Goal: Task Accomplishment & Management: Manage account settings

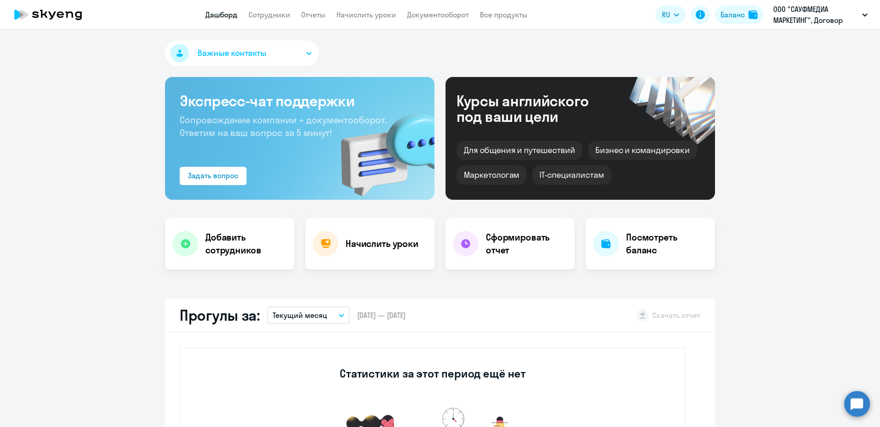
select select "30"
click at [330, 16] on nav "Дашборд Сотрудники Отчеты Начислить уроки Документооборот Все продукты" at bounding box center [366, 14] width 322 height 11
click at [273, 18] on link "Сотрудники" at bounding box center [269, 14] width 42 height 9
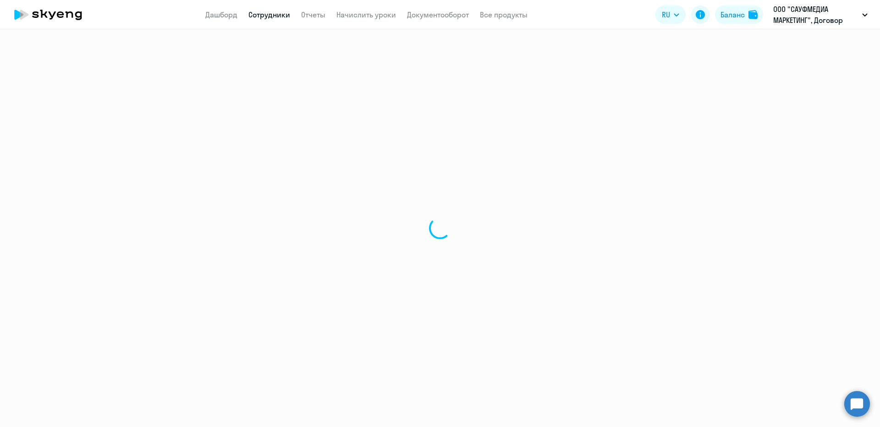
select select "30"
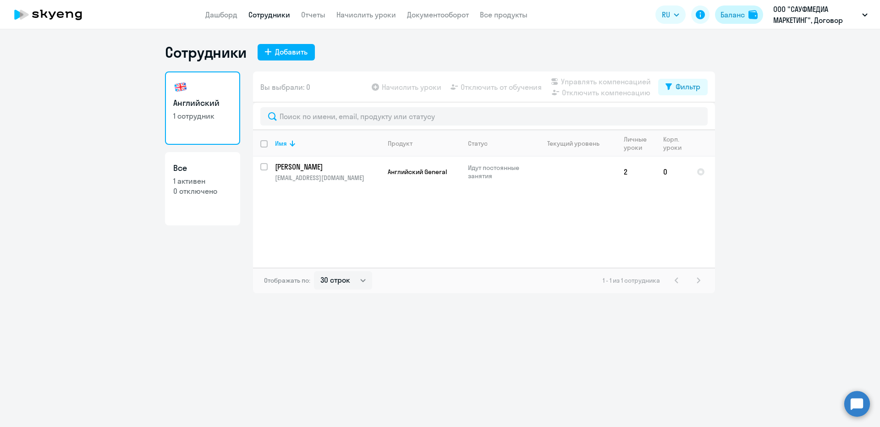
click at [735, 15] on div "Баланс" at bounding box center [732, 14] width 24 height 11
select select "english_adult_not_native_speaker"
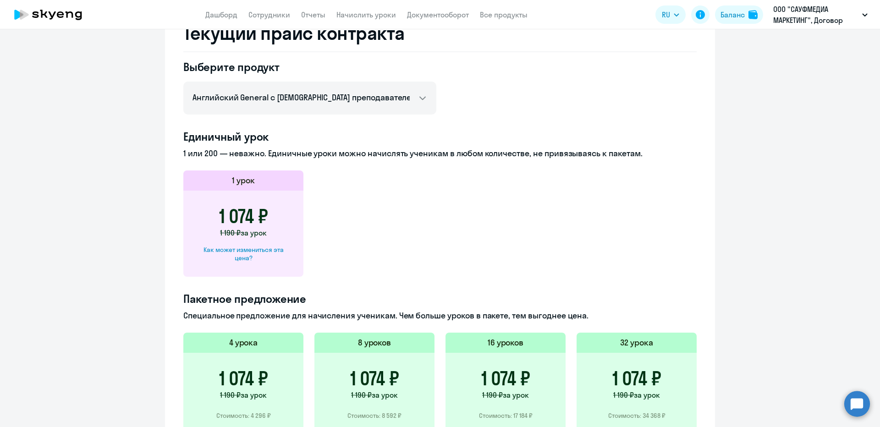
scroll to position [137, 0]
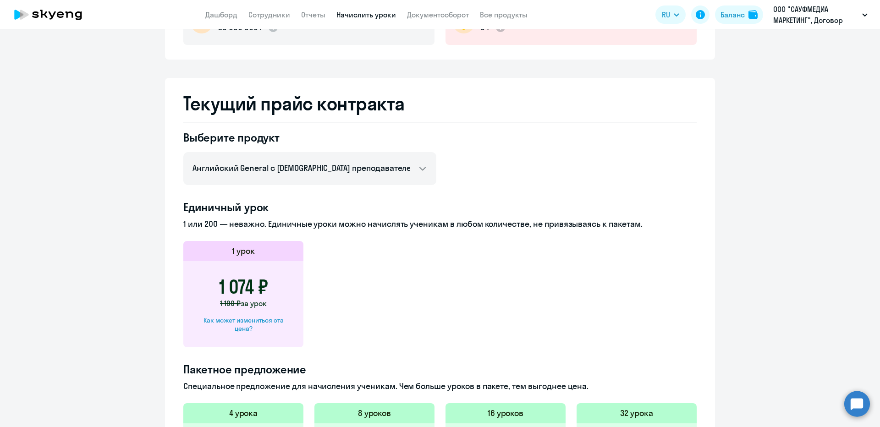
click at [349, 14] on link "Начислить уроки" at bounding box center [366, 14] width 60 height 9
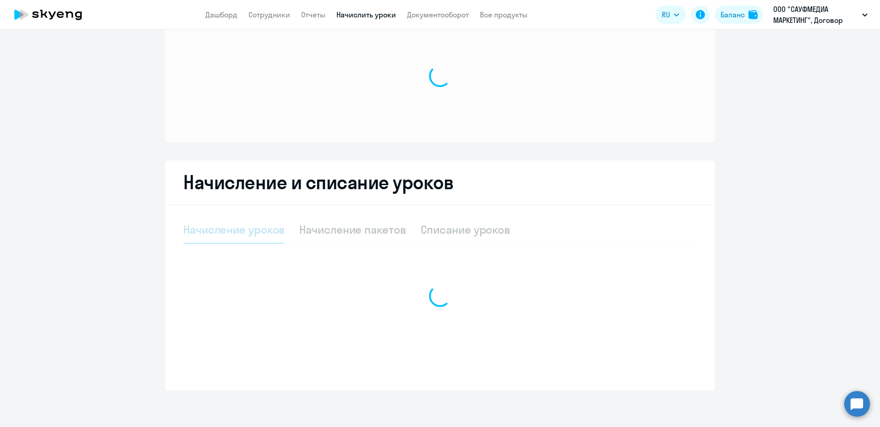
select select "10"
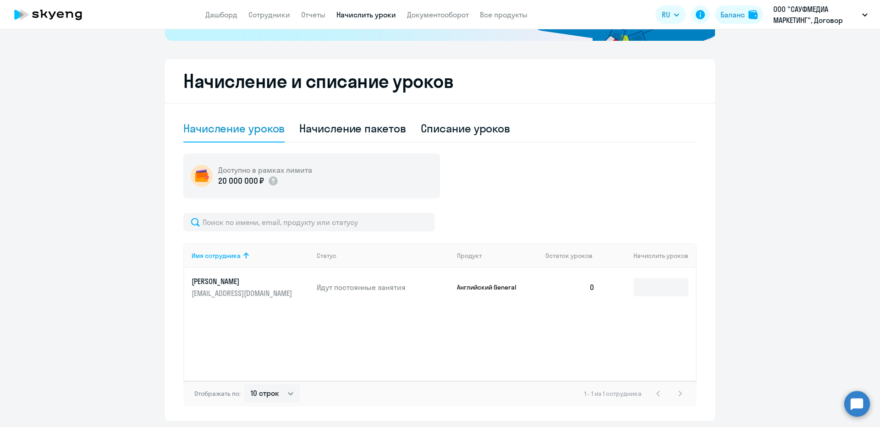
scroll to position [216, 0]
click at [662, 279] on input at bounding box center [660, 287] width 55 height 18
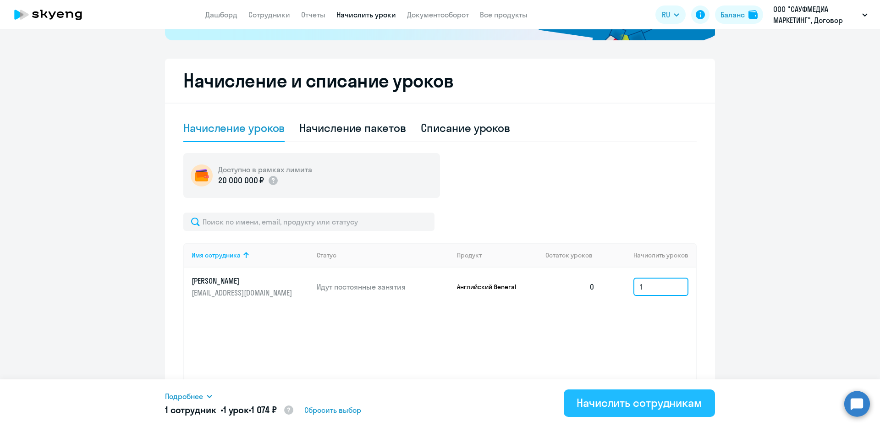
type input "1"
click at [671, 391] on button "Начислить сотрудникам" at bounding box center [639, 402] width 151 height 27
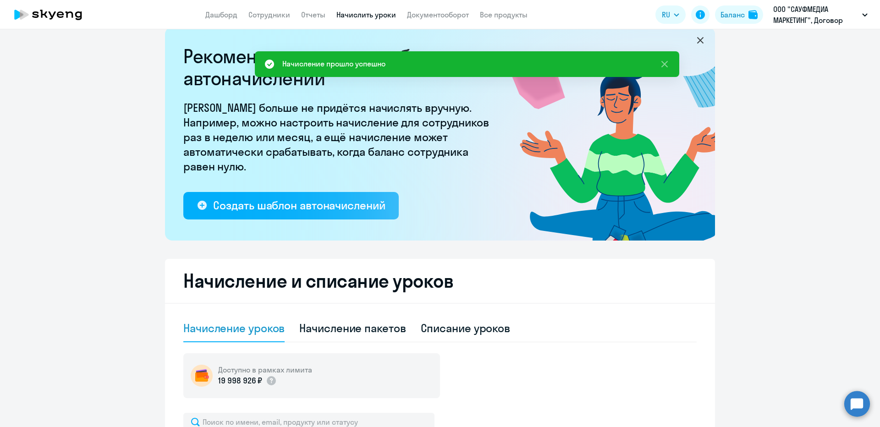
scroll to position [0, 0]
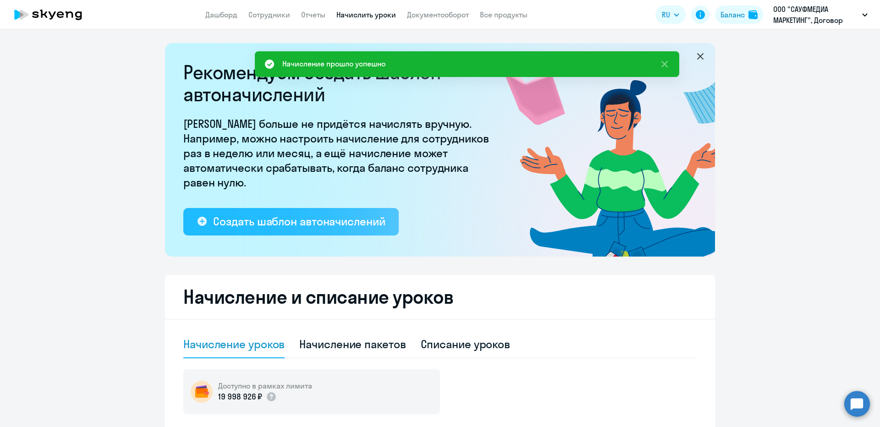
click at [305, 226] on div "Создать шаблон автоначислений" at bounding box center [299, 221] width 172 height 15
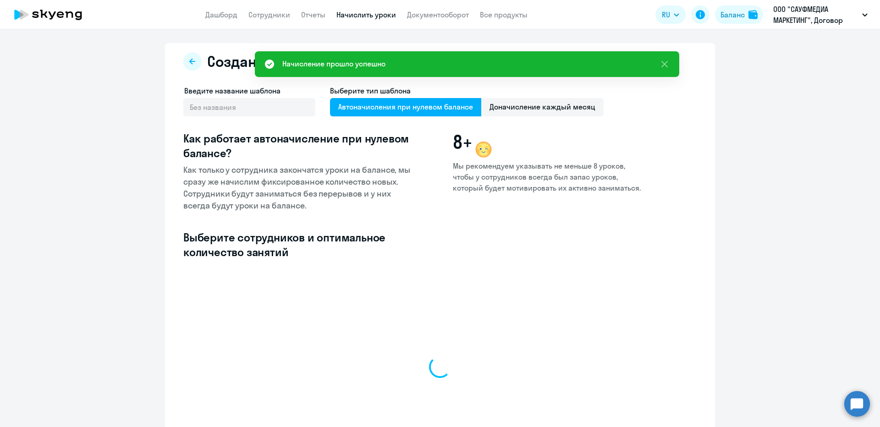
select select "10"
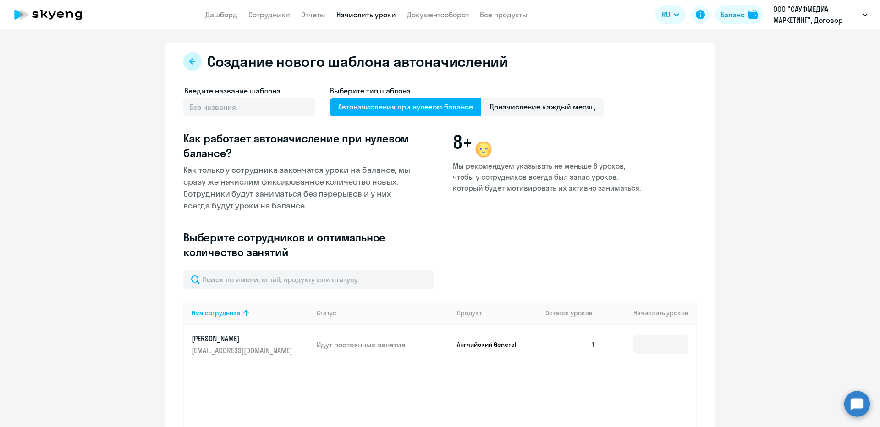
click at [191, 60] on icon at bounding box center [192, 61] width 7 height 7
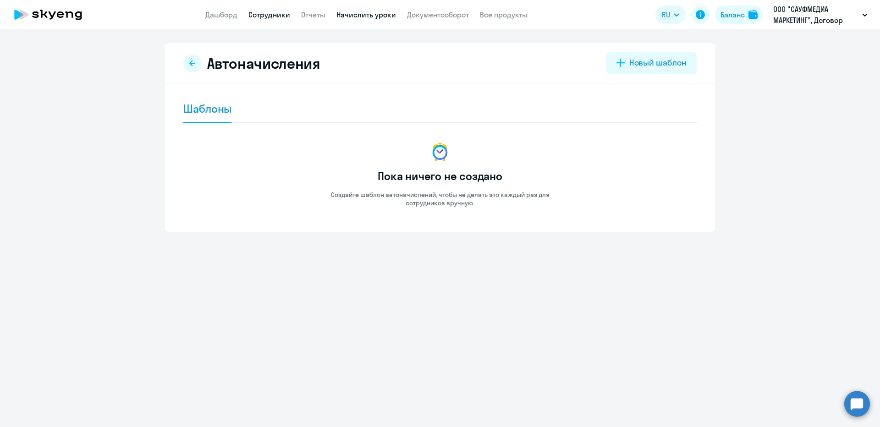
click at [270, 12] on link "Сотрудники" at bounding box center [269, 14] width 42 height 9
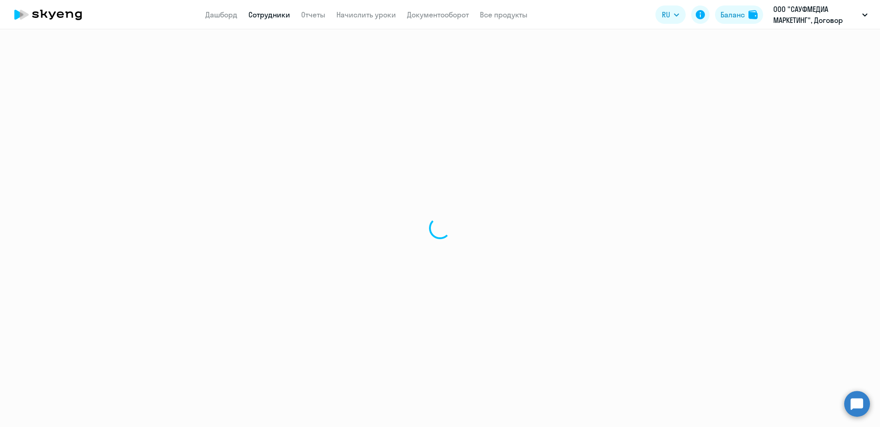
select select "30"
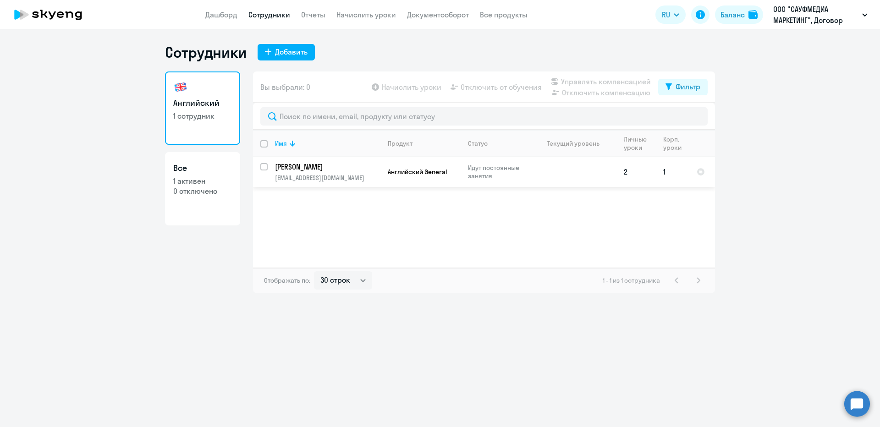
click at [264, 165] on input "select row 22325484" at bounding box center [269, 172] width 18 height 18
checkbox input "true"
click at [635, 81] on span "Управлять компенсацией" at bounding box center [606, 81] width 90 height 11
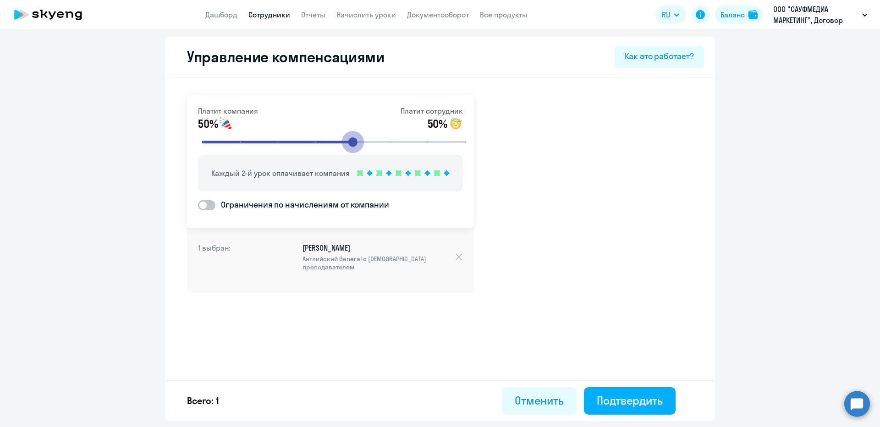
drag, startPoint x: 317, startPoint y: 146, endPoint x: 350, endPoint y: 145, distance: 32.6
type input "5"
click at [350, 145] on input "range" at bounding box center [334, 142] width 284 height 20
click at [203, 202] on span at bounding box center [206, 205] width 17 height 10
click at [198, 205] on input "Ограничения по начислениям от компании" at bounding box center [197, 205] width 0 height 0
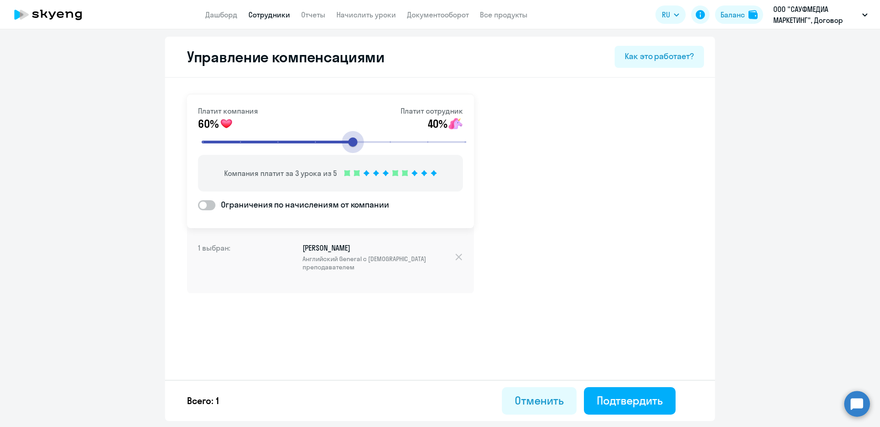
checkbox input "true"
select select "MONTHLY"
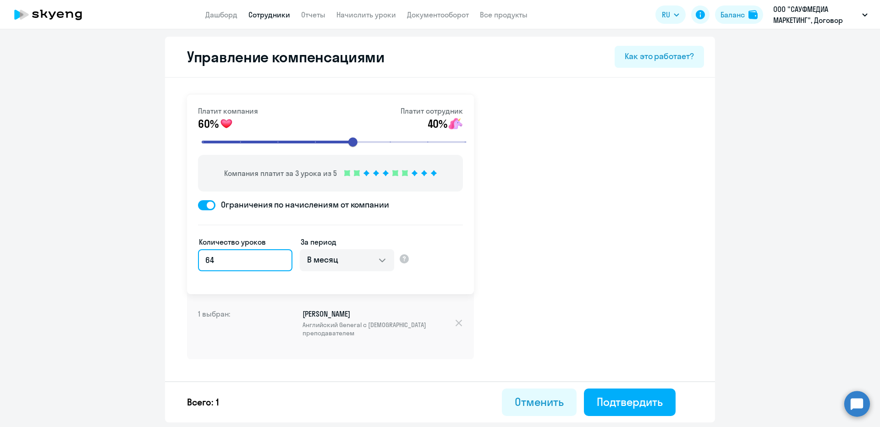
click at [218, 258] on input "64" at bounding box center [245, 260] width 94 height 22
drag, startPoint x: 218, startPoint y: 258, endPoint x: 204, endPoint y: 258, distance: 13.7
click at [204, 258] on input "64" at bounding box center [245, 260] width 94 height 22
type input "45"
click at [363, 262] on select "В месяц За квартал В год За все время обучения" at bounding box center [347, 260] width 94 height 22
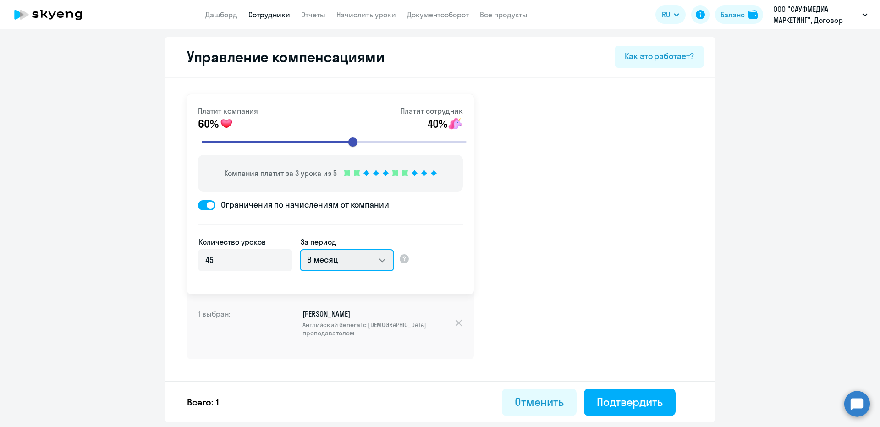
select select "YEARLY"
click at [300, 249] on select "В месяц За квартал В год За все время обучения" at bounding box center [347, 260] width 94 height 22
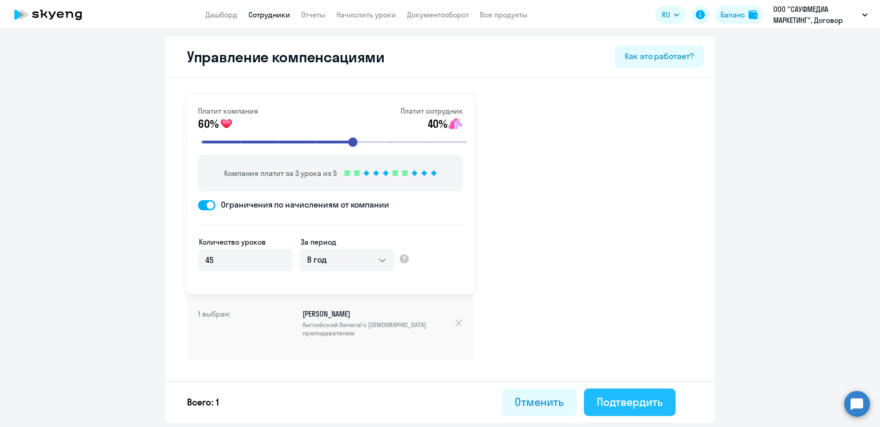
click at [625, 394] on button "Подтвердить" at bounding box center [630, 402] width 92 height 27
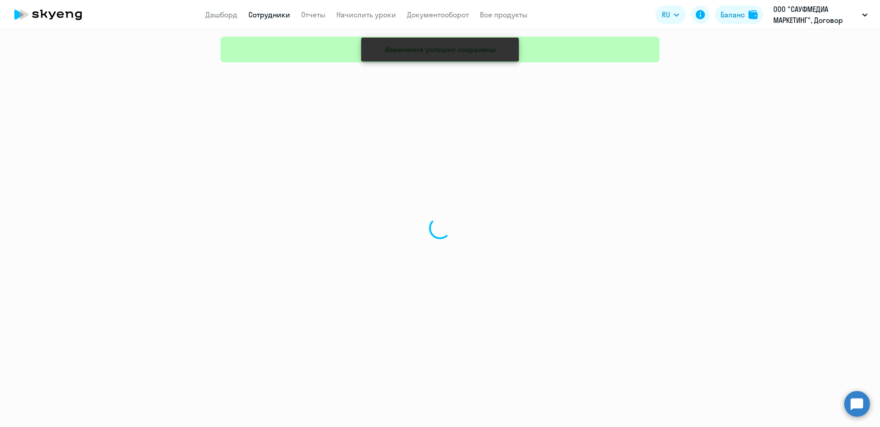
select select "30"
